Goal: Task Accomplishment & Management: Use online tool/utility

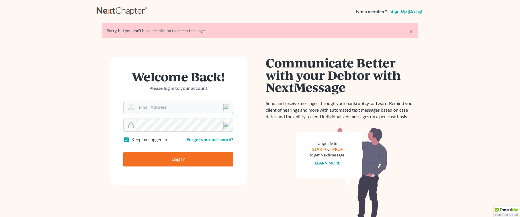
type input "[EMAIL_ADDRESS][DOMAIN_NAME]"
click at [179, 157] on input "Log In" at bounding box center [178, 159] width 110 height 14
type input "Thinking..."
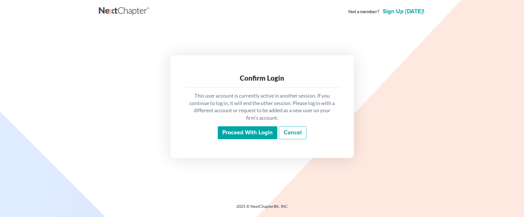
click at [250, 133] on input "Proceed with login" at bounding box center [248, 132] width 60 height 13
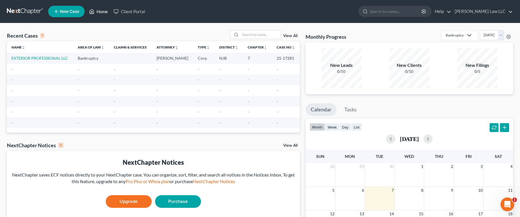
click at [99, 11] on link "Home" at bounding box center [98, 11] width 24 height 10
click at [102, 11] on link "Home" at bounding box center [98, 11] width 24 height 10
click at [93, 11] on icon at bounding box center [91, 11] width 5 height 7
click at [451, 11] on link "Help" at bounding box center [441, 11] width 19 height 10
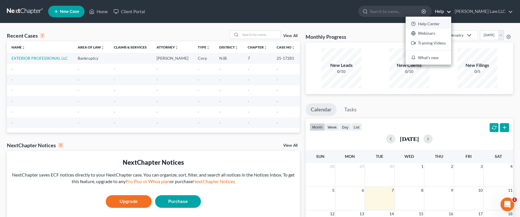
click at [451, 25] on link "Help Center" at bounding box center [428, 24] width 46 height 10
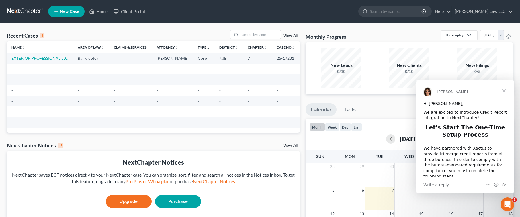
click at [504, 91] on span "Close" at bounding box center [503, 90] width 21 height 21
